Goal: Task Accomplishment & Management: Use online tool/utility

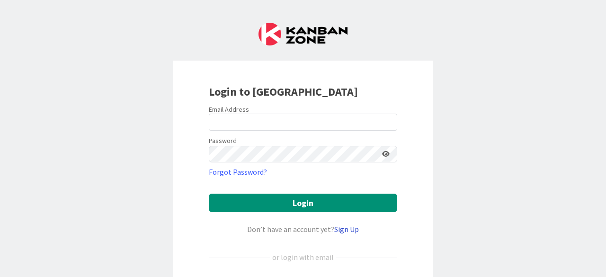
click at [339, 228] on link "Sign Up" at bounding box center [346, 228] width 25 height 9
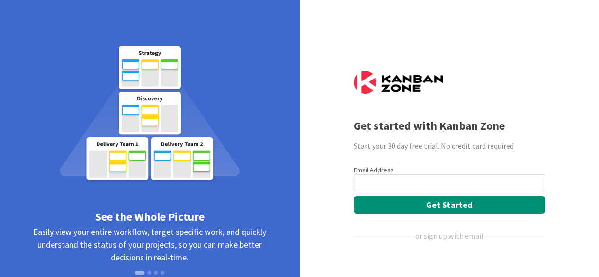
click at [416, 177] on input "email" at bounding box center [449, 182] width 191 height 17
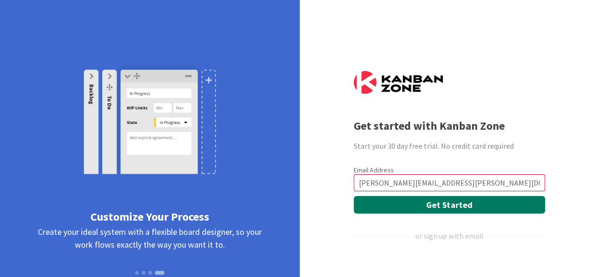
type input "[PERSON_NAME][EMAIL_ADDRESS][PERSON_NAME][DOMAIN_NAME]"
click at [446, 206] on button "Get Started" at bounding box center [449, 205] width 191 height 18
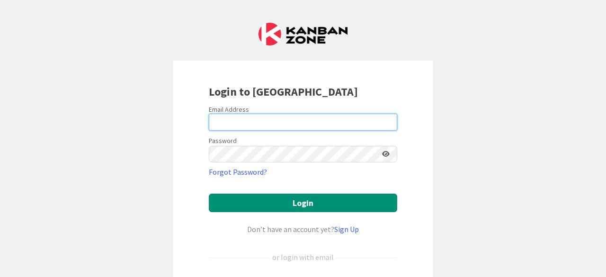
click at [265, 118] on input "email" at bounding box center [303, 122] width 188 height 17
type input "[PERSON_NAME][EMAIL_ADDRESS][PERSON_NAME][DOMAIN_NAME]"
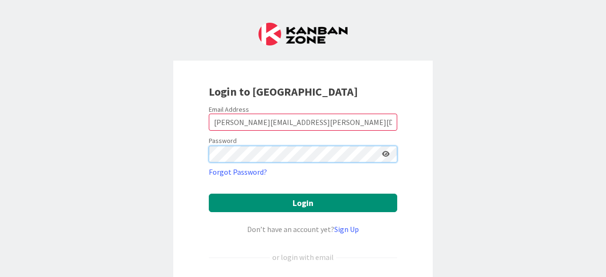
click at [209, 194] on button "Login" at bounding box center [303, 203] width 188 height 18
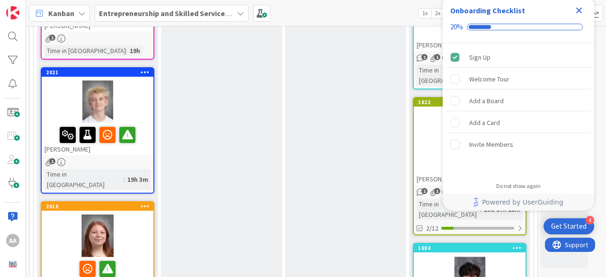
scroll to position [457, 0]
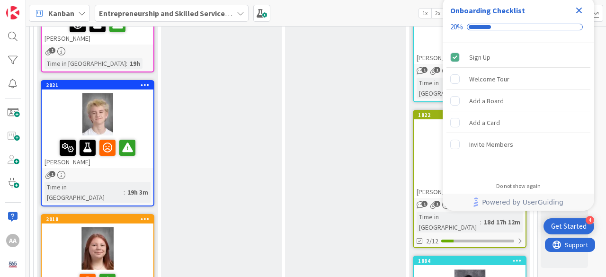
click at [84, 182] on div "Time in [GEOGRAPHIC_DATA]" at bounding box center [84, 192] width 79 height 21
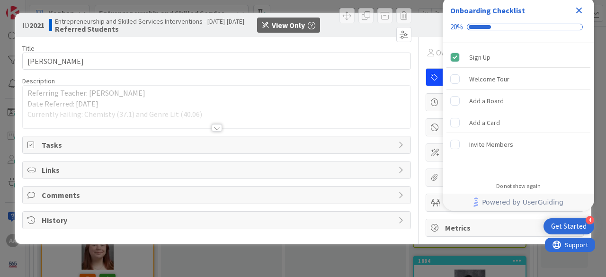
click at [578, 13] on icon "Close Checklist" at bounding box center [578, 10] width 11 height 11
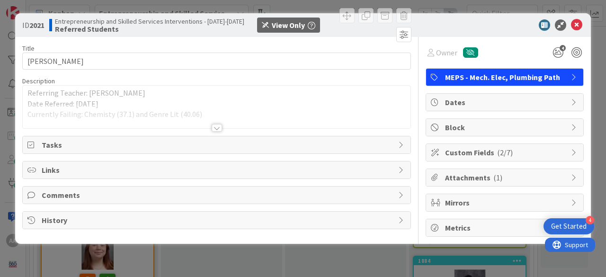
click at [468, 8] on div "ID 2021 Entrepreneurship and Skilled Services Interventions - [DATE]-[DATE] Ref…" at bounding box center [303, 138] width 606 height 277
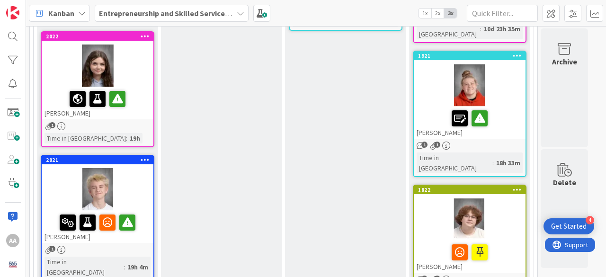
scroll to position [377, 0]
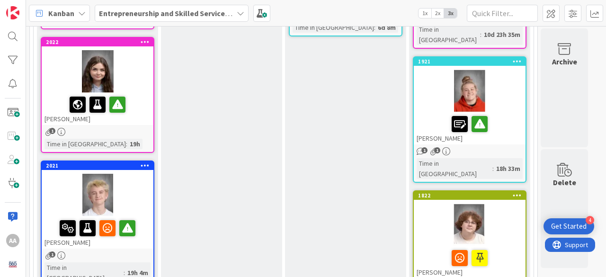
click at [49, 251] on span "1" at bounding box center [52, 254] width 6 height 6
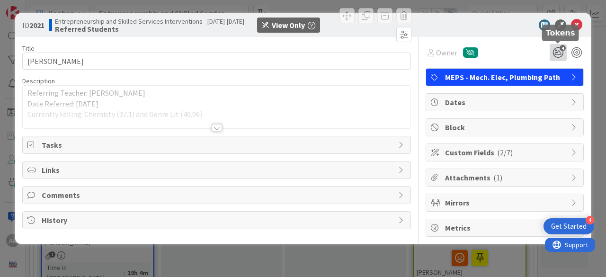
click at [554, 55] on icon "4" at bounding box center [558, 52] width 17 height 17
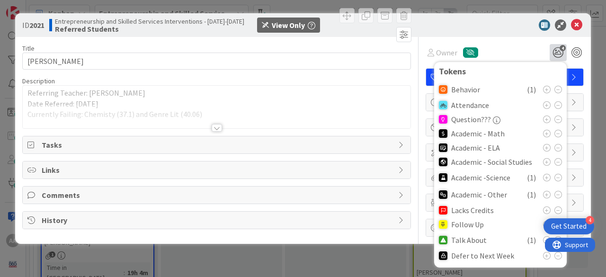
click at [513, 26] on div at bounding box center [500, 24] width 168 height 11
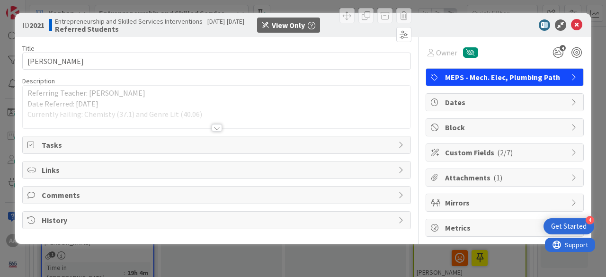
click at [503, 177] on span "Attachments ( 1 )" at bounding box center [505, 177] width 121 height 11
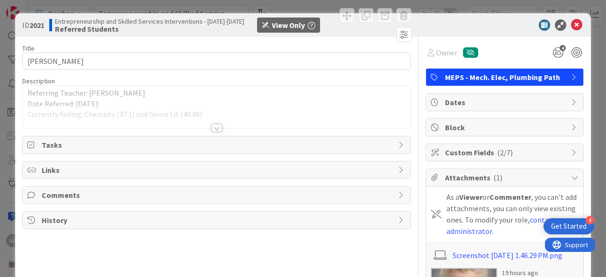
click at [510, 148] on span "Custom Fields ( 2/7 )" at bounding box center [505, 152] width 121 height 11
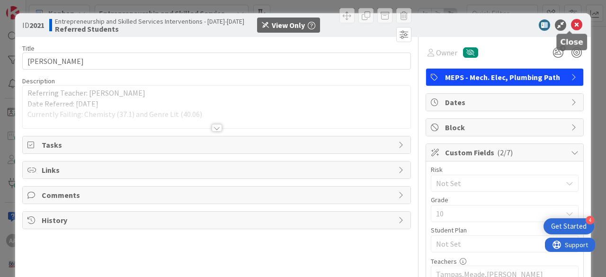
click at [571, 24] on icon at bounding box center [576, 24] width 11 height 11
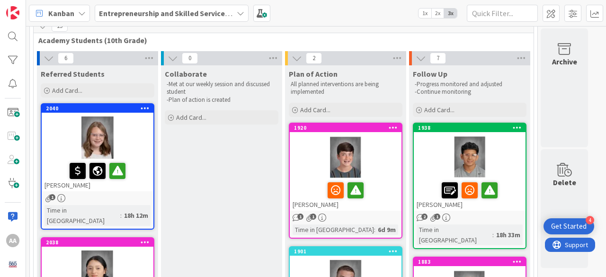
scroll to position [42, 0]
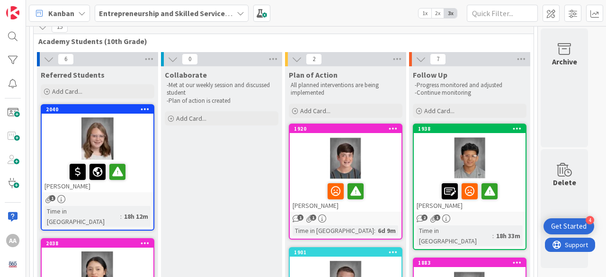
click at [296, 217] on icon "1" at bounding box center [297, 219] width 8 height 8
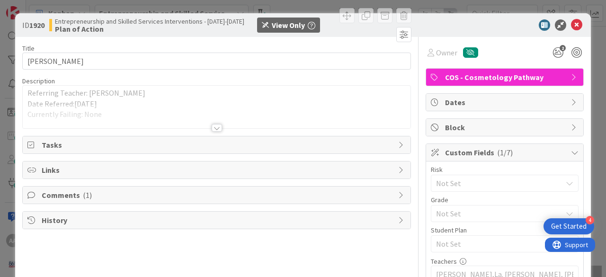
click at [269, 197] on span "Comments ( 1 )" at bounding box center [218, 194] width 352 height 11
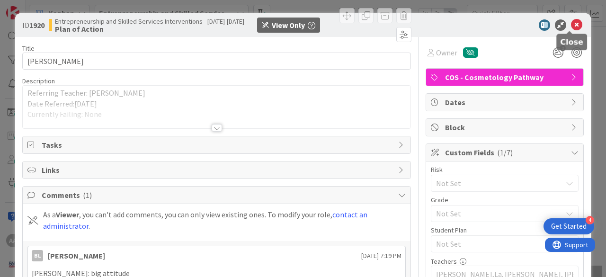
click at [571, 24] on icon at bounding box center [576, 24] width 11 height 11
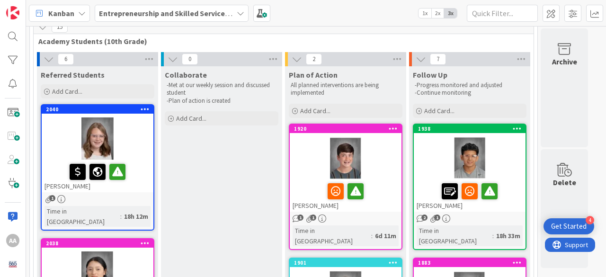
click at [436, 217] on span "1" at bounding box center [437, 218] width 6 height 6
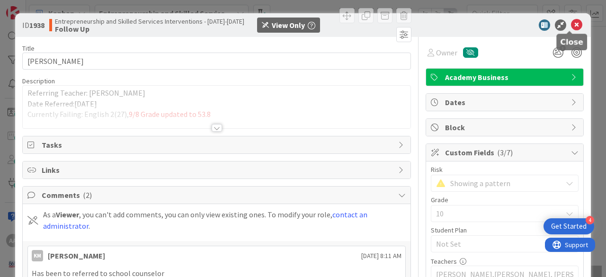
click at [571, 23] on icon at bounding box center [576, 24] width 11 height 11
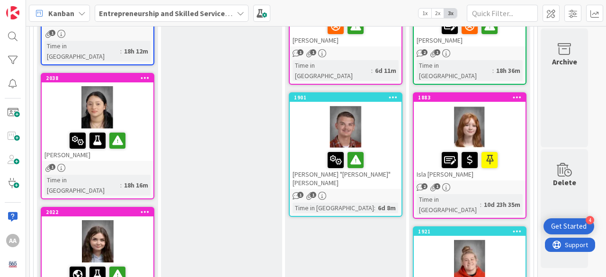
scroll to position [207, 0]
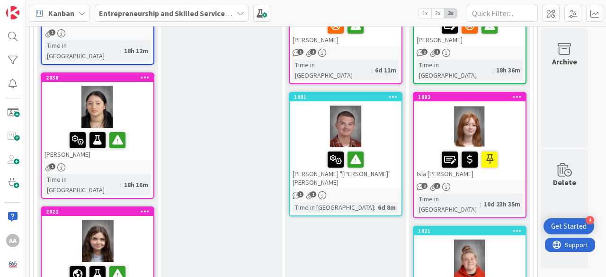
click at [298, 191] on span "1" at bounding box center [300, 194] width 6 height 6
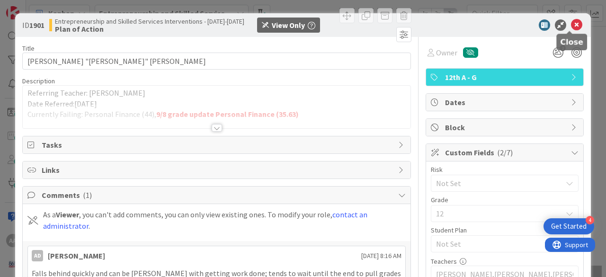
click at [571, 23] on icon at bounding box center [576, 24] width 11 height 11
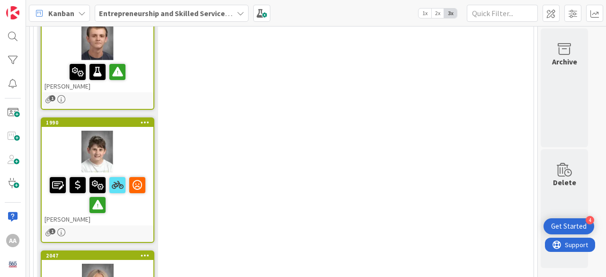
scroll to position [1233, 0]
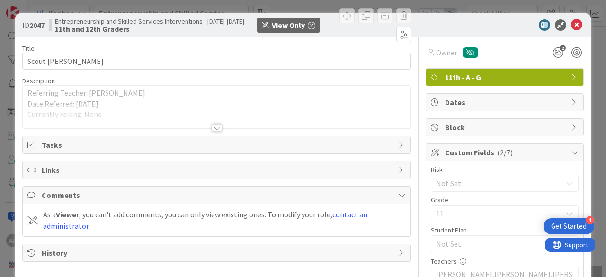
click at [213, 125] on div at bounding box center [217, 128] width 10 height 8
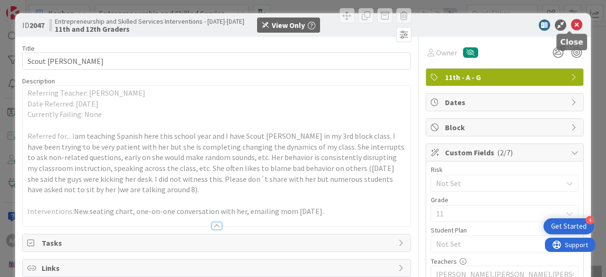
click at [571, 26] on icon at bounding box center [576, 24] width 11 height 11
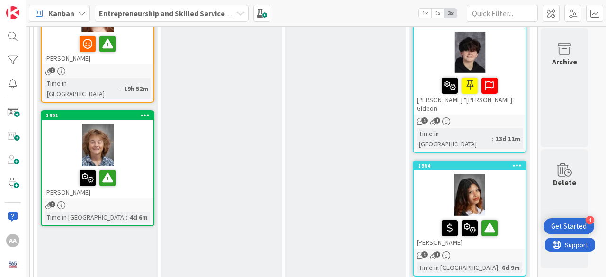
scroll to position [695, 0]
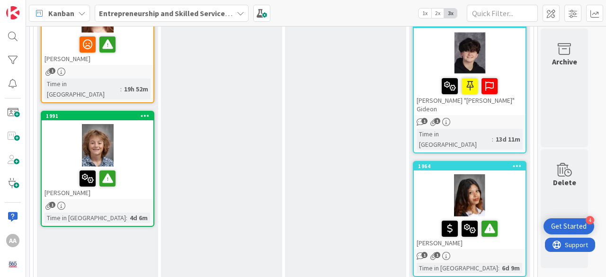
click at [47, 202] on icon "1" at bounding box center [49, 206] width 8 height 8
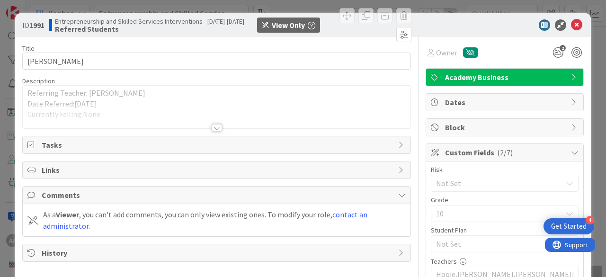
click at [213, 127] on div at bounding box center [217, 128] width 10 height 8
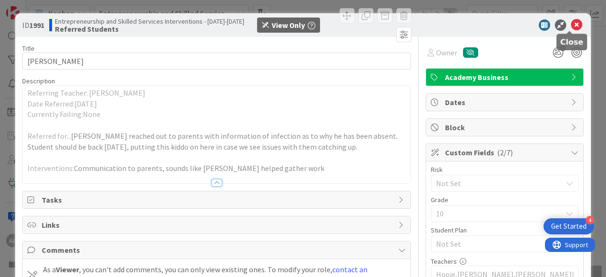
click at [571, 24] on icon at bounding box center [576, 24] width 11 height 11
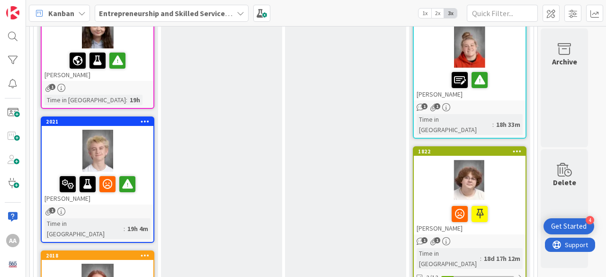
scroll to position [420, 0]
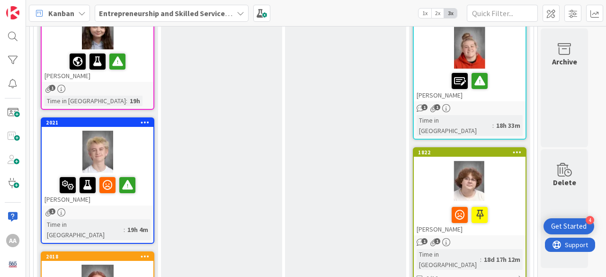
click at [49, 208] on span "1" at bounding box center [52, 211] width 6 height 6
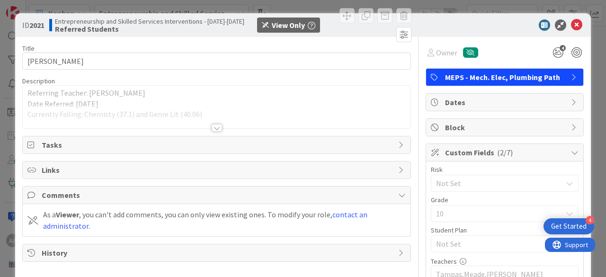
click at [212, 127] on div at bounding box center [217, 128] width 10 height 8
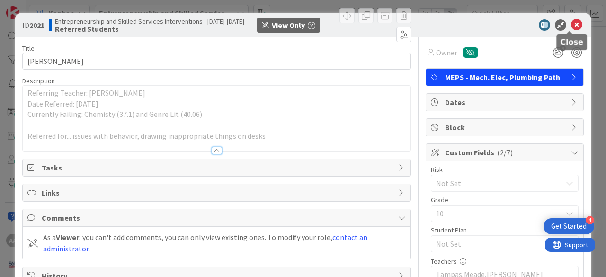
click at [571, 24] on icon at bounding box center [576, 24] width 11 height 11
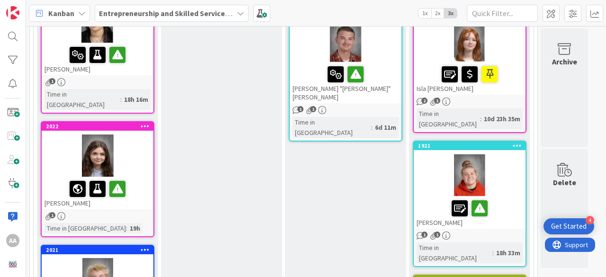
scroll to position [292, 0]
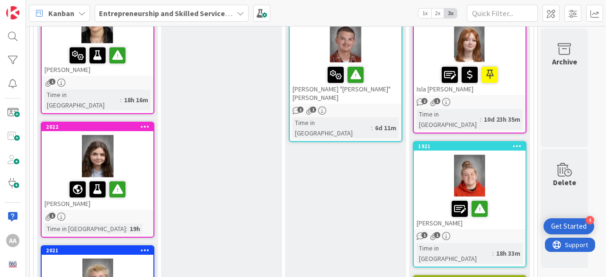
click at [48, 213] on icon "1" at bounding box center [49, 217] width 8 height 8
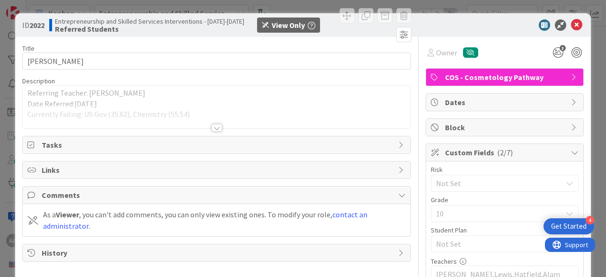
click at [213, 126] on div at bounding box center [217, 128] width 10 height 8
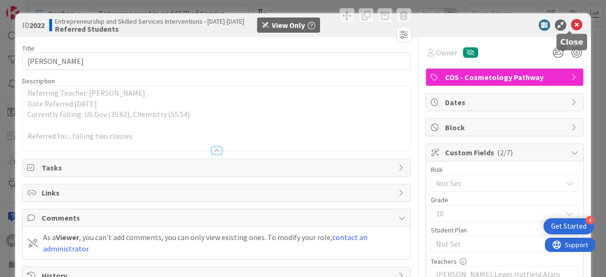
click at [571, 25] on icon at bounding box center [576, 24] width 11 height 11
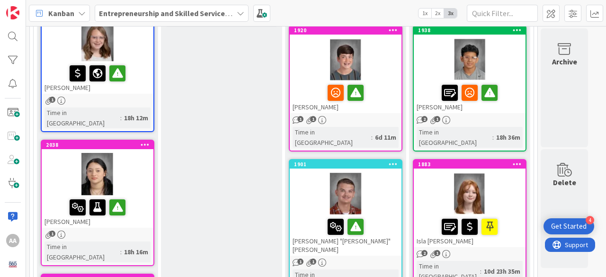
scroll to position [140, 0]
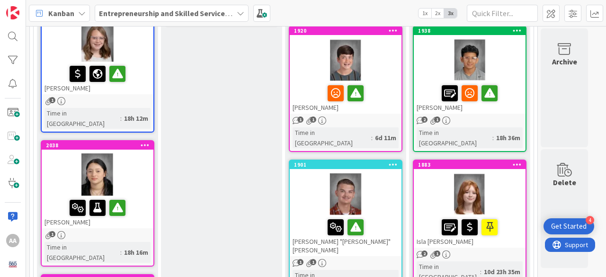
click at [48, 231] on icon "1" at bounding box center [49, 235] width 8 height 8
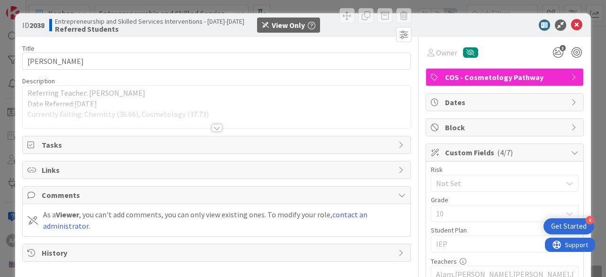
click at [214, 128] on div at bounding box center [217, 128] width 10 height 8
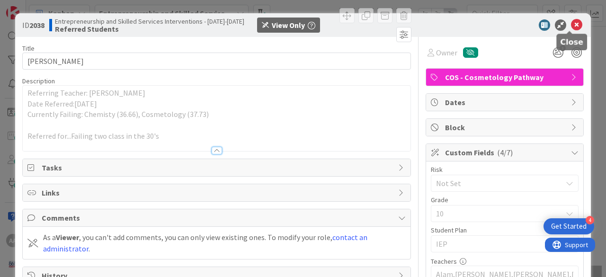
click at [571, 25] on icon at bounding box center [576, 24] width 11 height 11
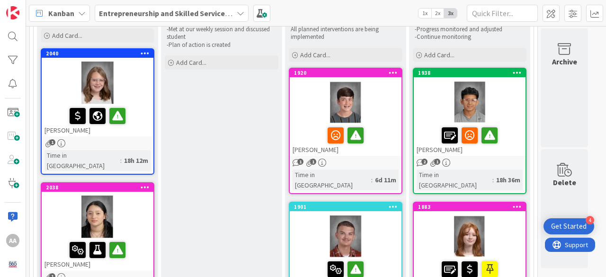
scroll to position [95, 0]
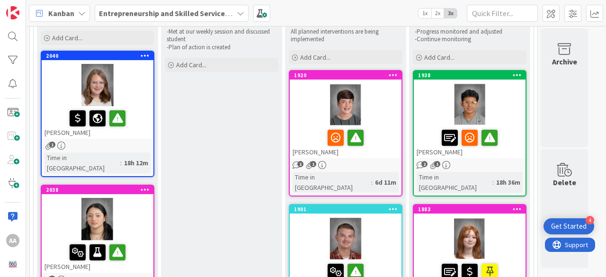
click at [297, 164] on span "1" at bounding box center [300, 164] width 6 height 6
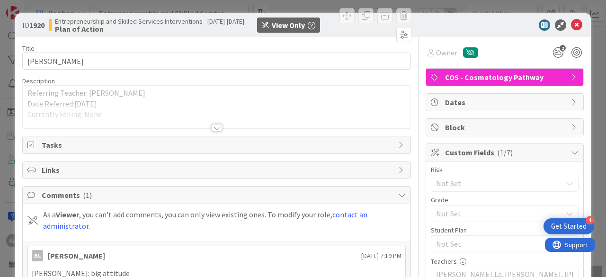
click at [212, 130] on div at bounding box center [217, 128] width 10 height 8
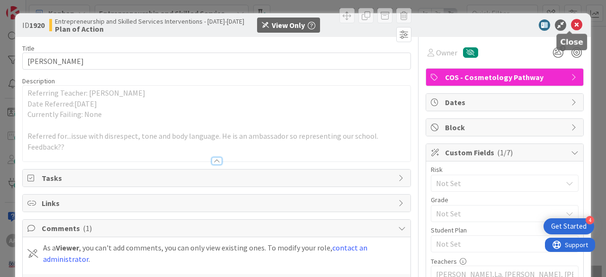
click at [571, 25] on icon at bounding box center [576, 24] width 11 height 11
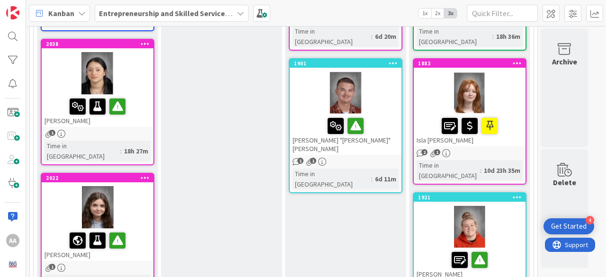
scroll to position [241, 0]
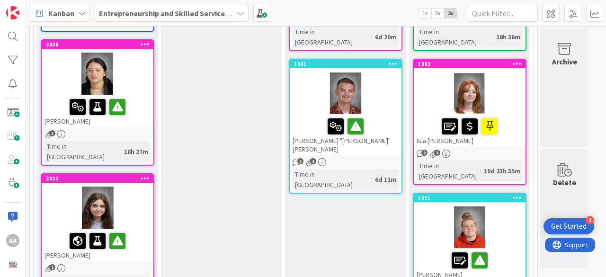
click at [296, 158] on icon "1" at bounding box center [297, 162] width 8 height 8
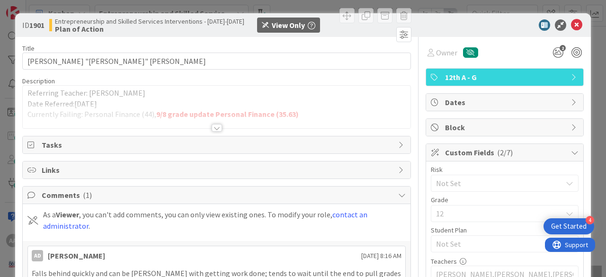
click at [212, 128] on div at bounding box center [217, 128] width 10 height 8
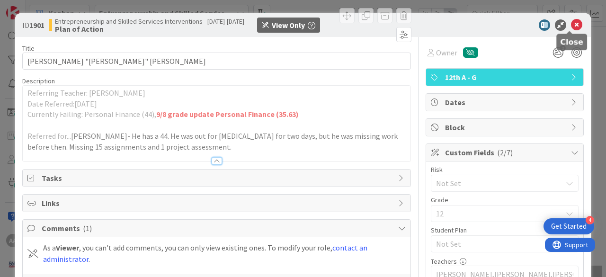
click at [572, 25] on icon at bounding box center [576, 24] width 11 height 11
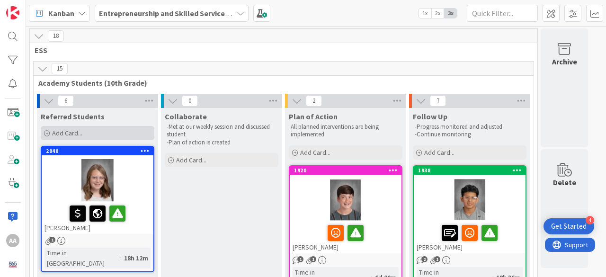
click at [45, 133] on icon at bounding box center [47, 134] width 6 height 6
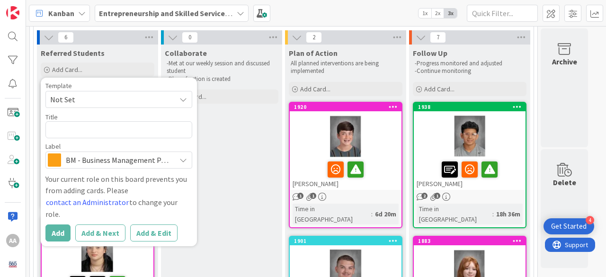
scroll to position [72, 0]
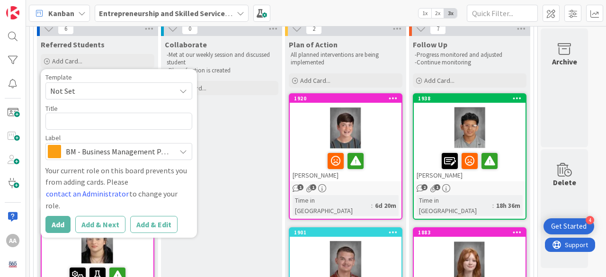
click at [181, 149] on icon at bounding box center [183, 152] width 8 height 8
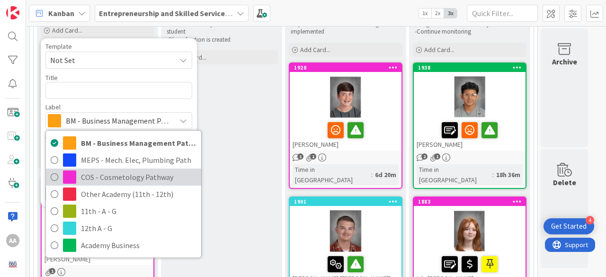
scroll to position [102, 0]
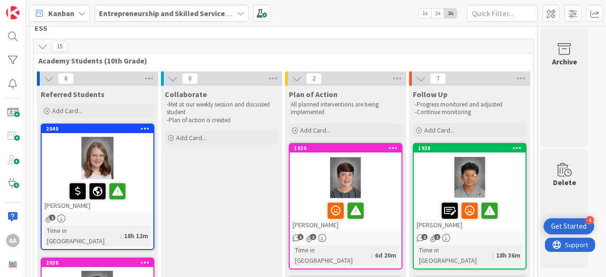
scroll to position [0, 0]
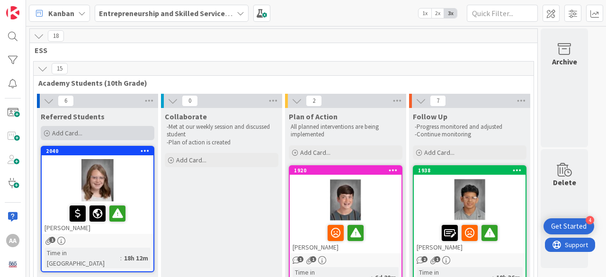
click at [47, 133] on icon at bounding box center [47, 134] width 6 height 6
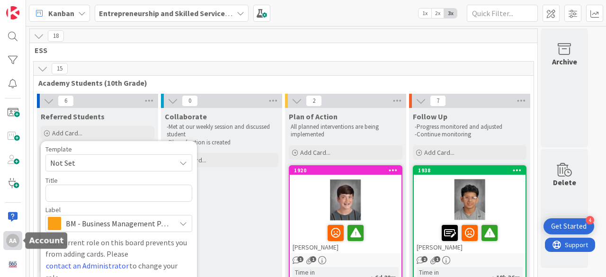
click at [12, 242] on div "AA" at bounding box center [12, 240] width 13 height 13
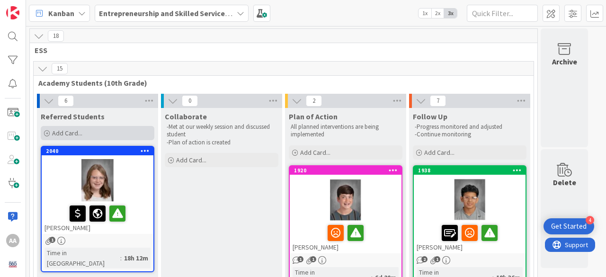
click at [45, 134] on icon at bounding box center [47, 134] width 6 height 6
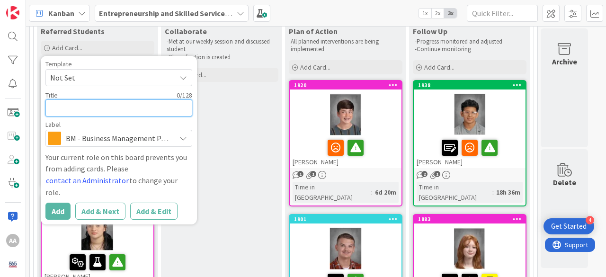
scroll to position [79, 0]
